Goal: Task Accomplishment & Management: Use online tool/utility

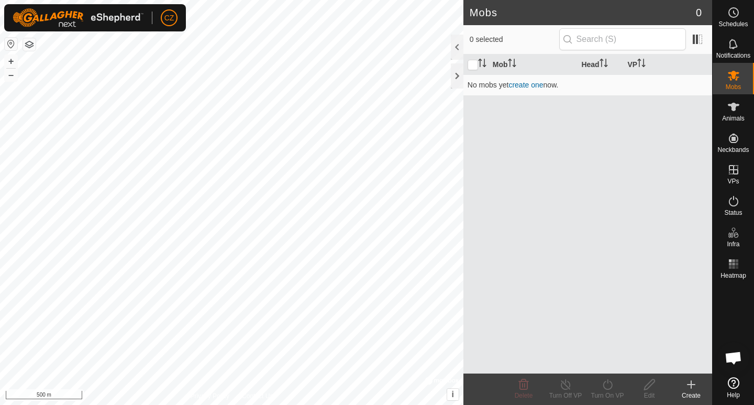
click at [694, 16] on h2 "Mobs" at bounding box center [583, 12] width 226 height 13
click at [617, 12] on h2 "Mobs" at bounding box center [583, 12] width 226 height 13
click at [458, 73] on div at bounding box center [457, 75] width 13 height 25
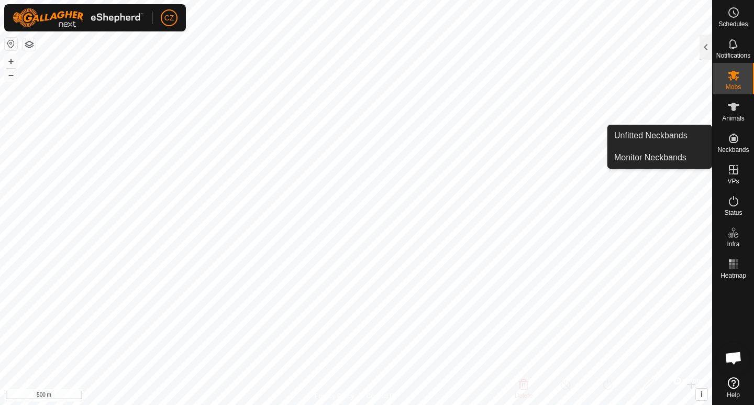
click at [730, 136] on icon at bounding box center [733, 137] width 9 height 9
click at [731, 140] on icon at bounding box center [733, 138] width 13 height 13
click at [676, 134] on link "Unfitted Neckbands" at bounding box center [660, 135] width 104 height 21
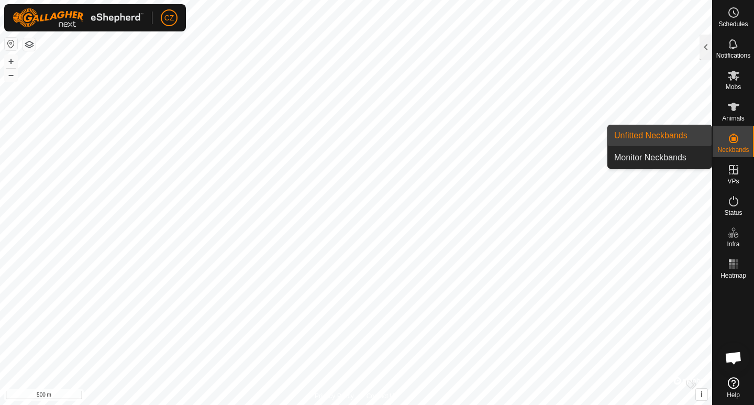
click at [676, 134] on link "Unfitted Neckbands" at bounding box center [660, 135] width 104 height 21
click at [685, 162] on link "Monitor Neckbands" at bounding box center [660, 157] width 104 height 21
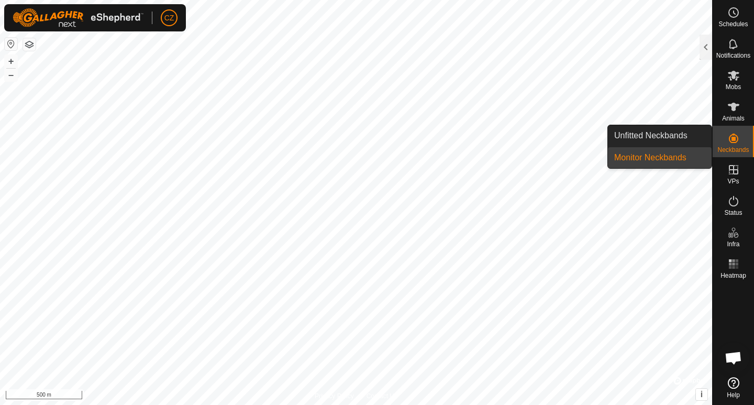
click at [663, 133] on link "Unfitted Neckbands" at bounding box center [660, 135] width 104 height 21
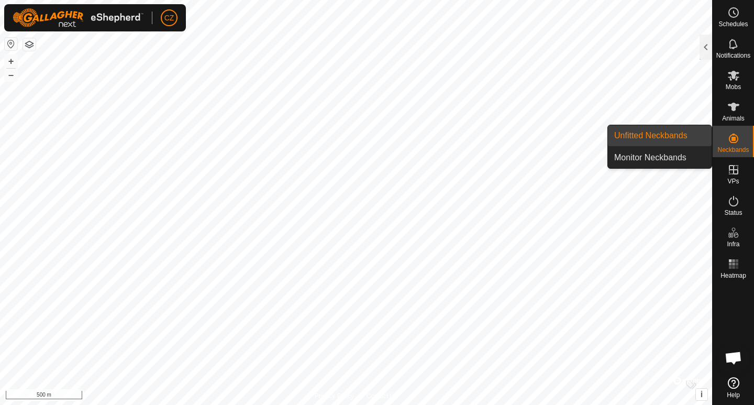
click at [663, 133] on link "Unfitted Neckbands" at bounding box center [660, 135] width 104 height 21
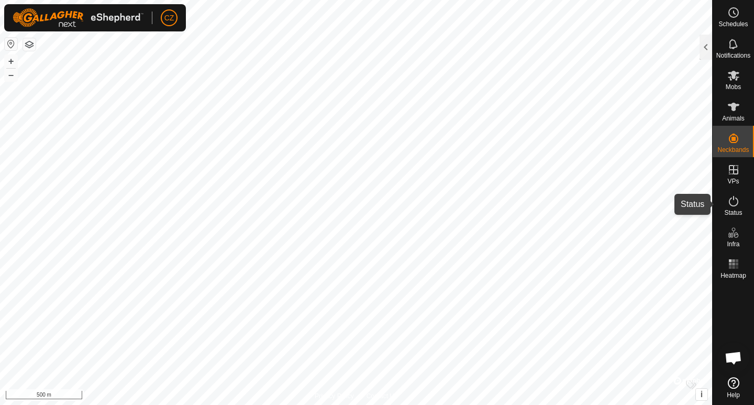
click at [734, 209] on span "Status" at bounding box center [733, 212] width 18 height 6
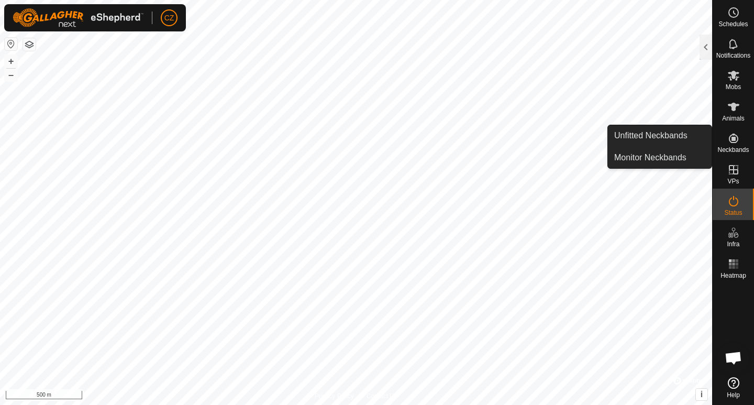
click at [730, 144] on es-neckbands-svg-icon at bounding box center [733, 138] width 19 height 17
click at [736, 144] on es-neckbands-svg-icon at bounding box center [733, 138] width 19 height 17
click at [686, 136] on link "Unfitted Neckbands" at bounding box center [660, 135] width 104 height 21
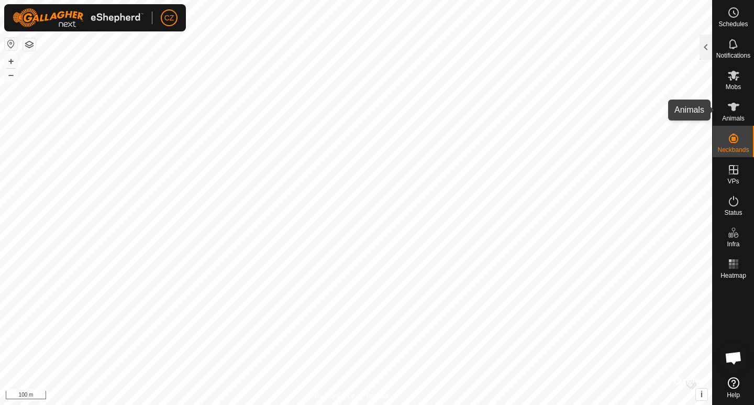
click at [736, 106] on icon at bounding box center [734, 107] width 12 height 8
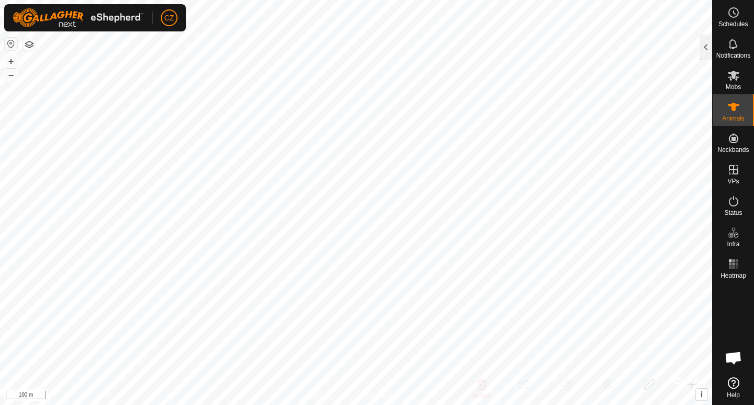
click at [736, 106] on icon at bounding box center [734, 107] width 12 height 8
click at [706, 45] on div at bounding box center [705, 47] width 13 height 25
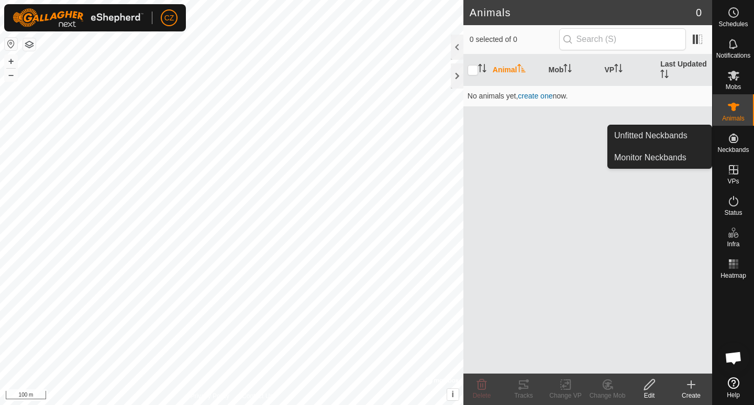
click at [731, 133] on icon at bounding box center [733, 138] width 13 height 13
click at [733, 141] on icon at bounding box center [733, 138] width 13 height 13
click at [681, 132] on link "Unfitted Neckbands" at bounding box center [660, 135] width 104 height 21
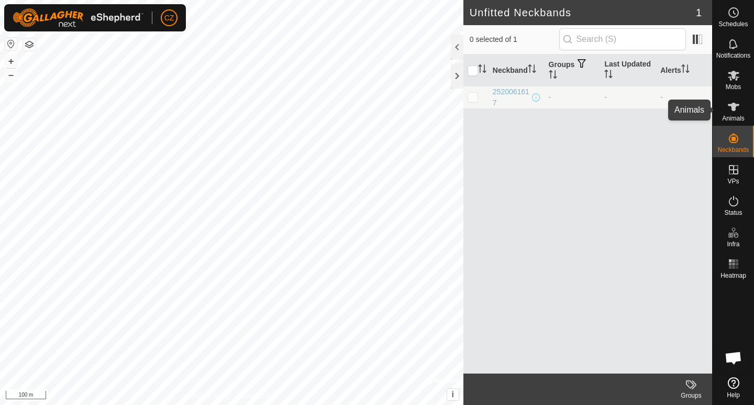
click at [737, 109] on icon at bounding box center [733, 107] width 13 height 13
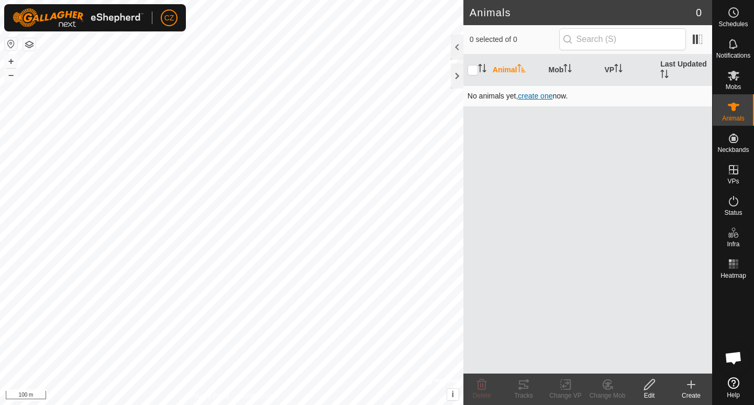
click at [552, 94] on span "create one" at bounding box center [535, 96] width 35 height 8
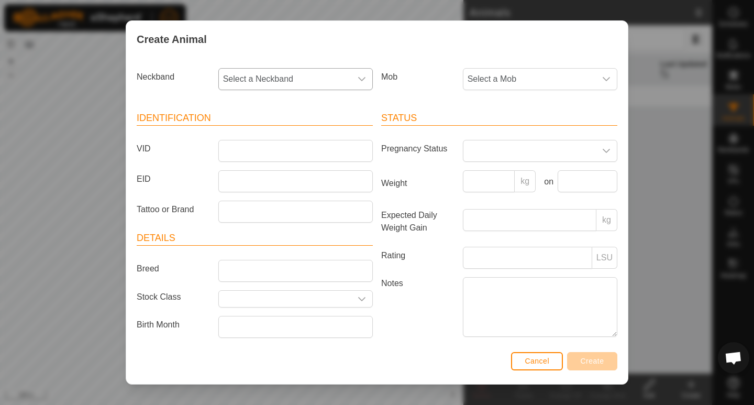
click at [360, 76] on icon "dropdown trigger" at bounding box center [362, 79] width 8 height 8
click at [262, 153] on li "2520061617" at bounding box center [294, 154] width 151 height 21
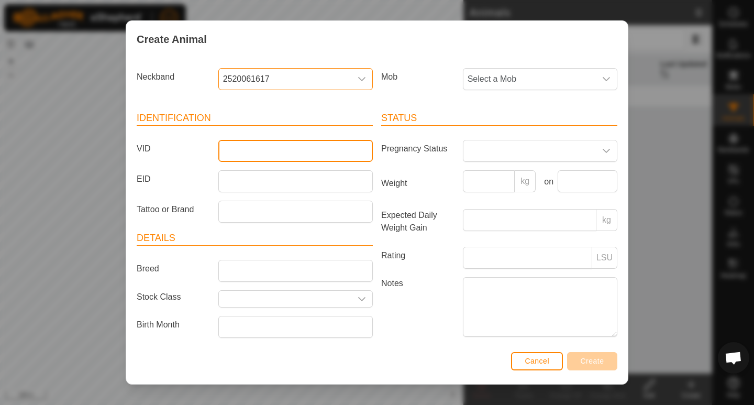
click at [240, 146] on input "VID" at bounding box center [295, 151] width 154 height 22
type input "Test"
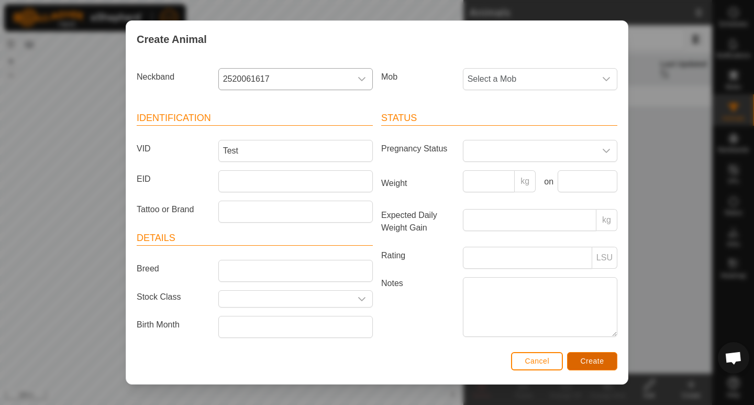
click at [573, 362] on button "Create" at bounding box center [592, 361] width 50 height 18
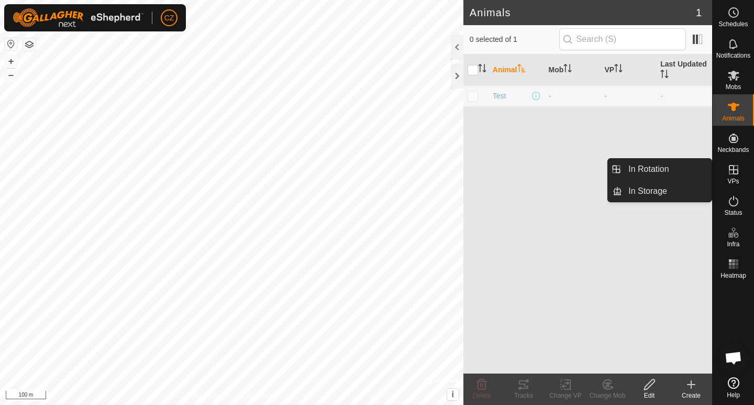
click at [733, 170] on icon at bounding box center [733, 169] width 9 height 9
click at [737, 175] on icon at bounding box center [733, 169] width 13 height 13
click at [735, 175] on icon at bounding box center [733, 169] width 13 height 13
click at [657, 173] on link "In Rotation" at bounding box center [667, 169] width 90 height 21
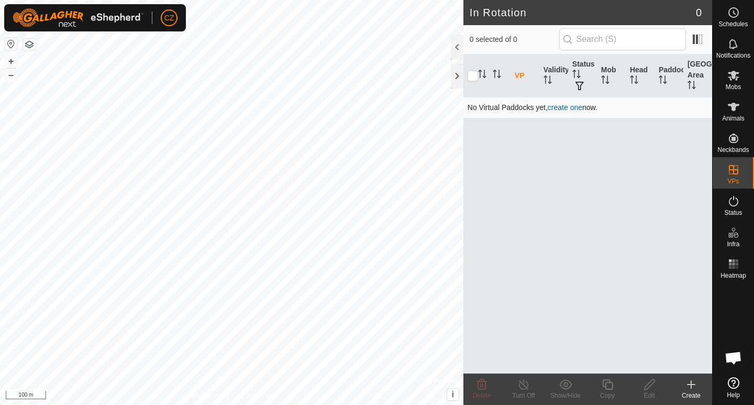
click at [565, 109] on link "create one" at bounding box center [565, 107] width 35 height 8
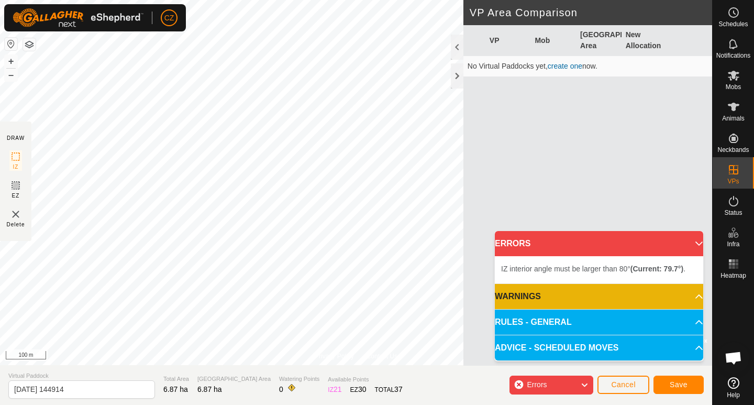
drag, startPoint x: 467, startPoint y: 285, endPoint x: 678, endPoint y: 270, distance: 211.5
click at [678, 270] on b "(Current: 79.7°)" at bounding box center [656, 268] width 53 height 8
click at [683, 389] on button "Save" at bounding box center [678, 384] width 50 height 18
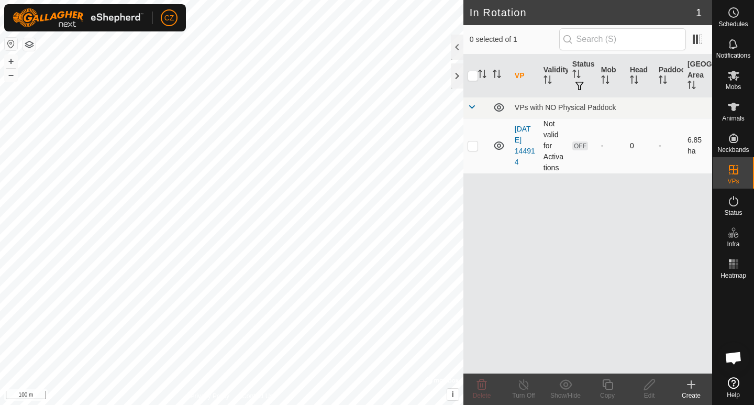
click at [549, 146] on td "Not valid for Activations" at bounding box center [553, 145] width 29 height 55
click at [524, 148] on link "[DATE] 144914" at bounding box center [525, 145] width 20 height 41
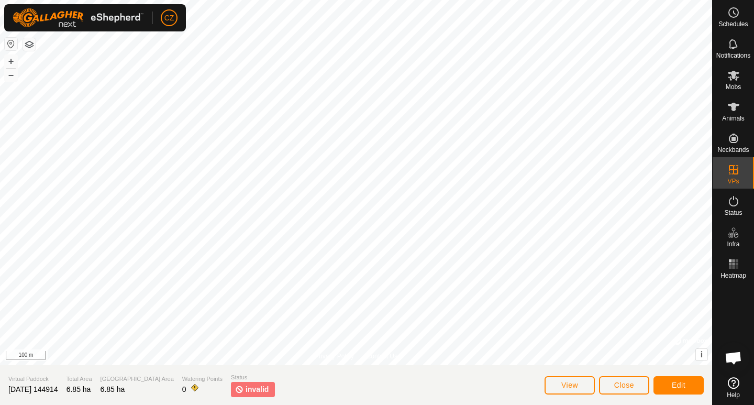
click at [246, 386] on span "invalid" at bounding box center [257, 389] width 23 height 11
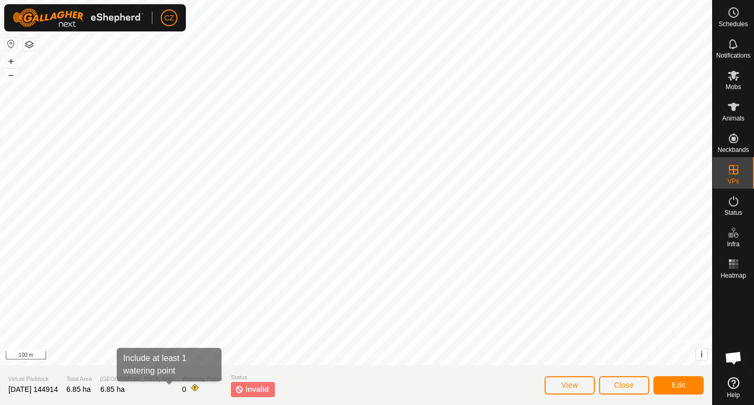
click at [191, 387] on span at bounding box center [195, 387] width 8 height 8
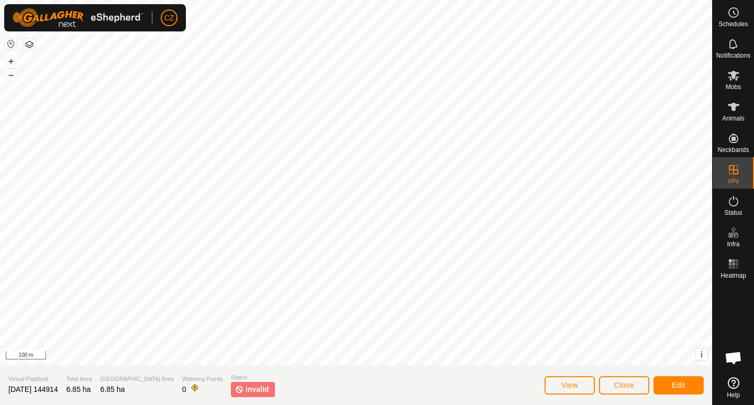
click at [191, 387] on span at bounding box center [195, 387] width 8 height 8
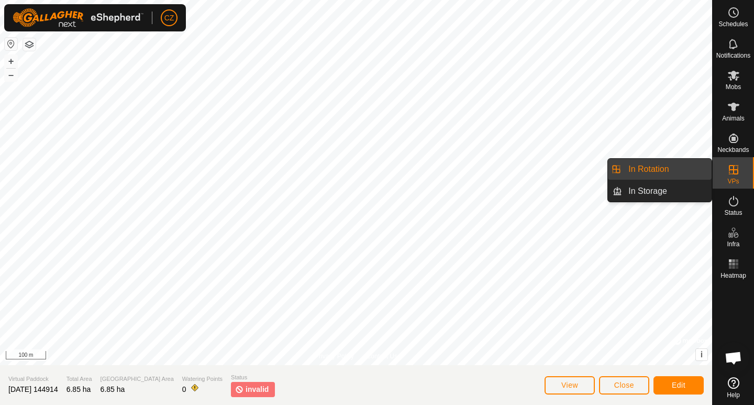
click at [736, 174] on icon at bounding box center [733, 169] width 9 height 9
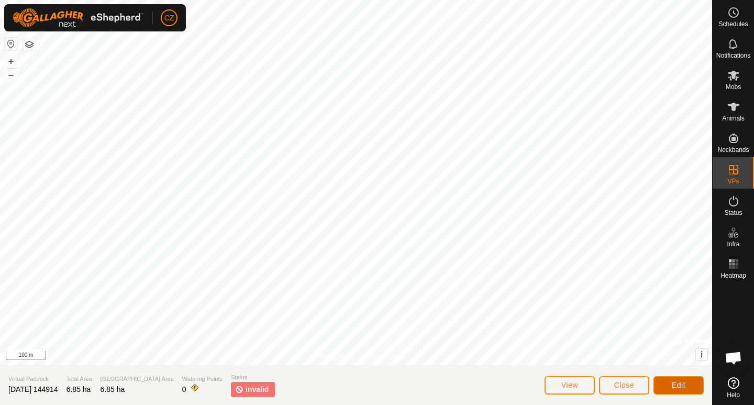
click at [676, 383] on span "Edit" at bounding box center [679, 385] width 14 height 8
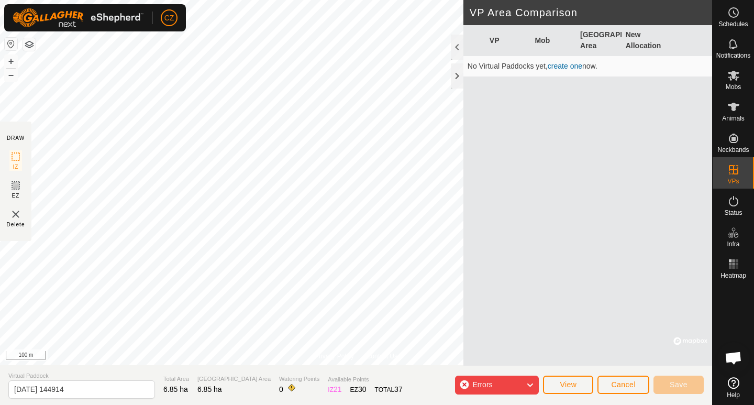
click at [532, 382] on icon at bounding box center [530, 385] width 8 height 14
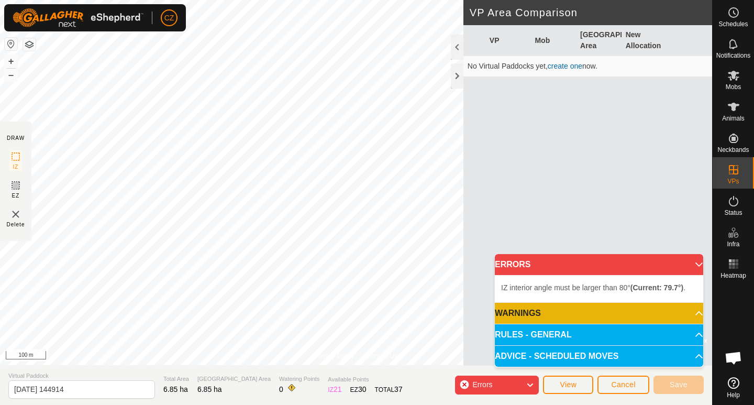
click at [628, 283] on span "IZ interior angle must be larger than 80° (Current: 79.7°) ." at bounding box center [593, 287] width 184 height 8
click at [696, 262] on p-accordion-header "ERRORS" at bounding box center [599, 264] width 208 height 21
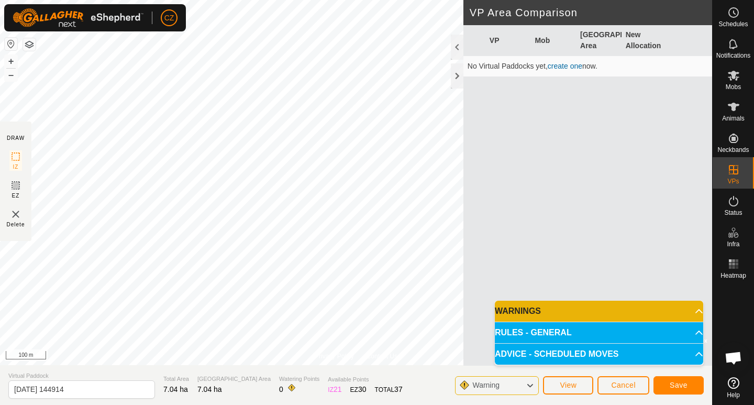
click at [682, 353] on p-accordion-header "ADVICE - SCHEDULED MOVES" at bounding box center [599, 353] width 208 height 21
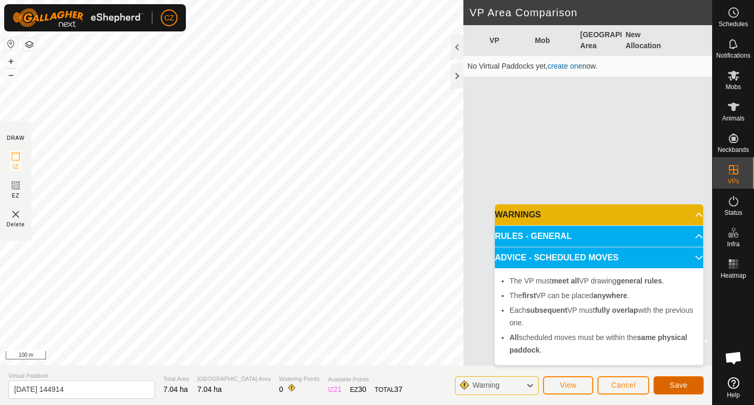
click at [683, 384] on span "Save" at bounding box center [679, 385] width 18 height 8
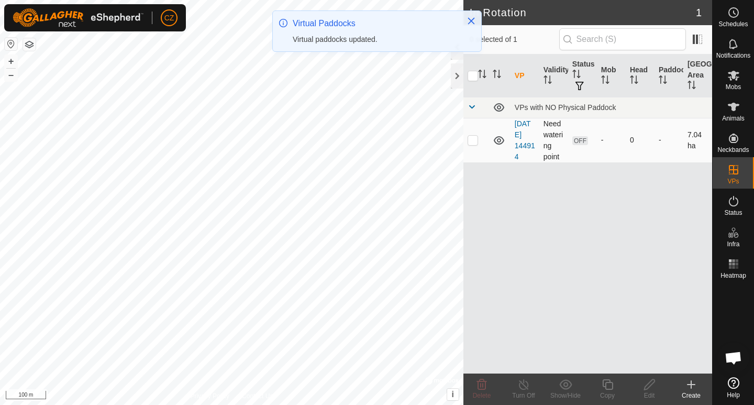
click at [472, 141] on p-checkbox at bounding box center [472, 140] width 10 height 8
checkbox input "true"
